Goal: Information Seeking & Learning: Learn about a topic

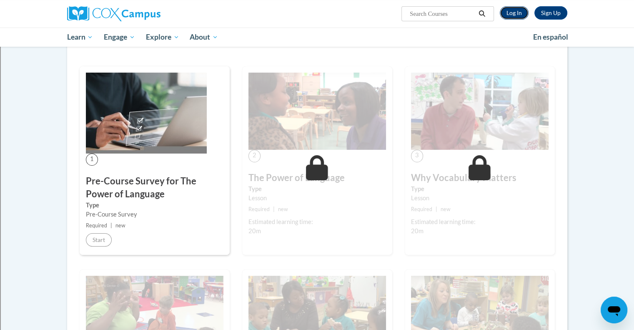
click at [517, 12] on link "Log In" at bounding box center [514, 12] width 29 height 13
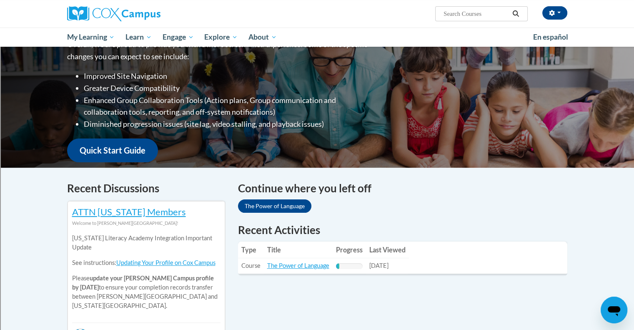
scroll to position [167, 0]
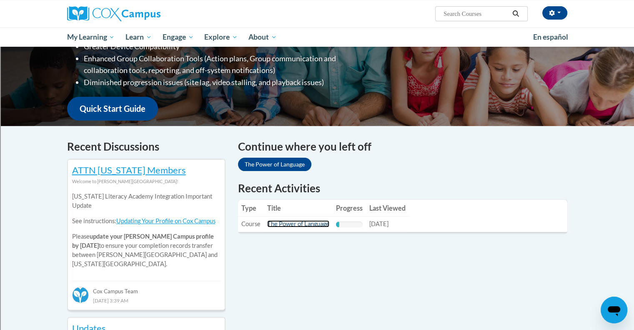
click at [302, 225] on link "The Power of Language" at bounding box center [298, 223] width 62 height 7
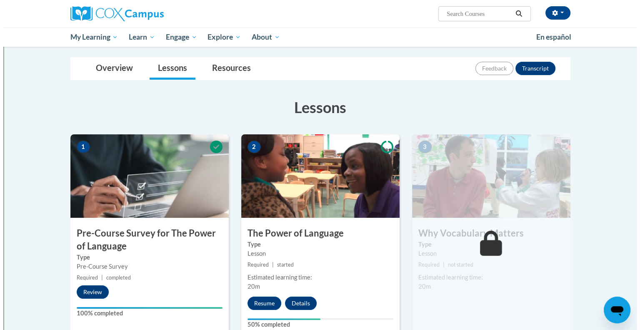
scroll to position [125, 0]
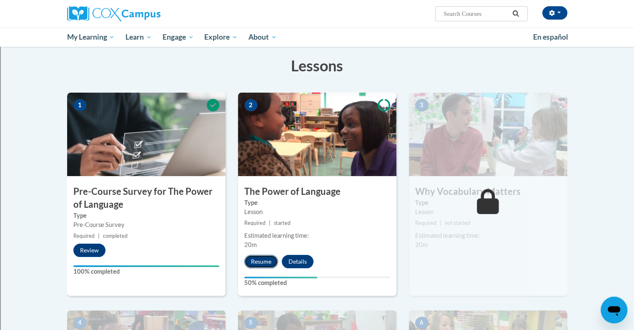
click at [270, 261] on button "Resume" at bounding box center [261, 261] width 34 height 13
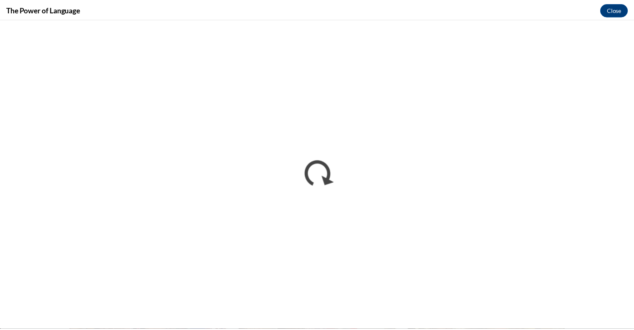
scroll to position [0, 0]
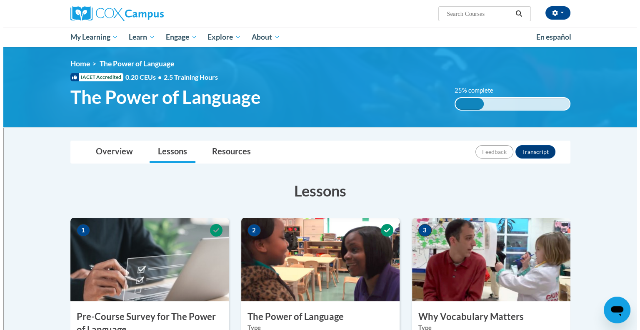
scroll to position [125, 0]
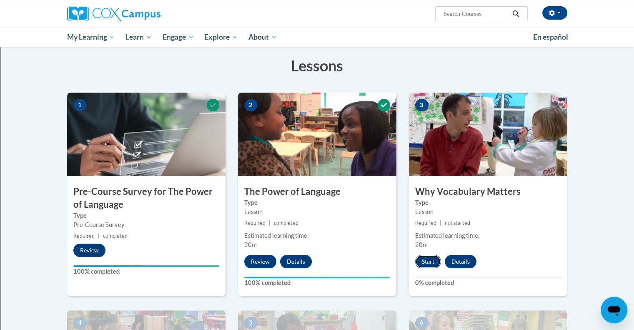
click at [425, 263] on button "Start" at bounding box center [428, 261] width 26 height 13
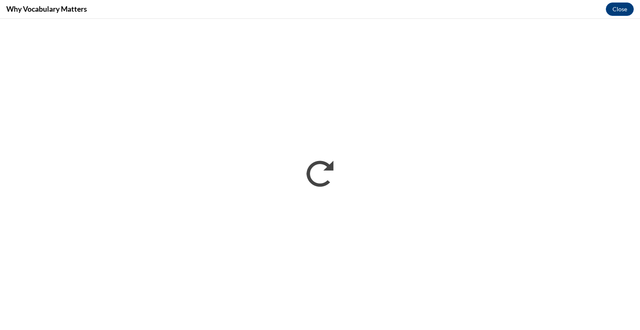
scroll to position [0, 0]
